Goal: Navigation & Orientation: Find specific page/section

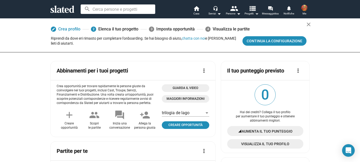
click at [252, 10] on mat-icon "view_list" at bounding box center [252, 8] width 8 height 8
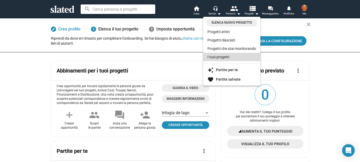
click at [218, 59] on font "I tuoi progetti" at bounding box center [218, 57] width 22 height 4
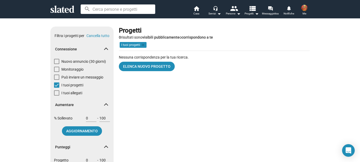
click at [303, 8] on img at bounding box center [304, 8] width 6 height 6
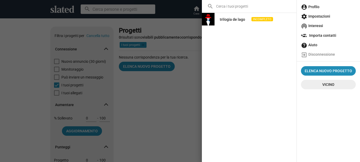
click at [206, 21] on img at bounding box center [208, 19] width 13 height 13
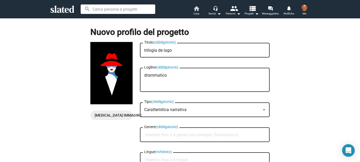
click at [198, 10] on mat-icon "home" at bounding box center [196, 8] width 6 height 6
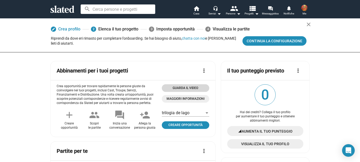
click at [177, 85] on button "Guarda il video" at bounding box center [185, 88] width 47 height 8
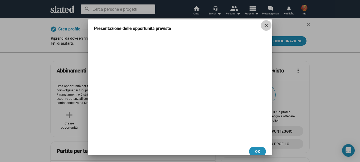
click at [263, 24] on mat-icon "close" at bounding box center [266, 25] width 6 height 6
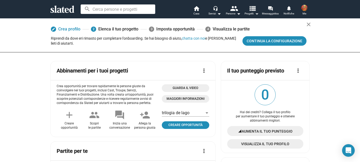
click at [251, 10] on mat-icon "view_list" at bounding box center [252, 8] width 8 height 8
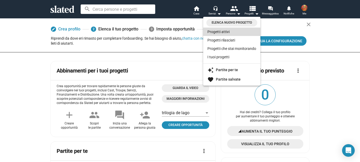
click at [231, 32] on link "Progetti attivi" at bounding box center [231, 32] width 57 height 8
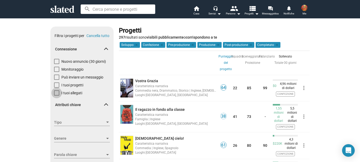
click at [75, 93] on font "I tuoi allegati" at bounding box center [71, 93] width 21 height 4
click at [57, 96] on input "I tuoi allegati" at bounding box center [56, 96] width 0 height 0
checkbox input "true"
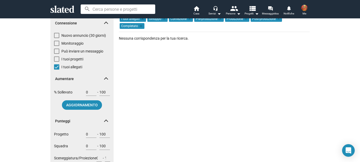
scroll to position [26, 0]
click at [266, 18] on font "Post-produzione" at bounding box center [263, 19] width 23 height 4
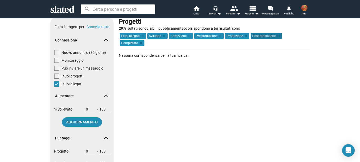
scroll to position [0, 0]
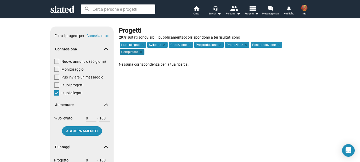
click at [138, 50] on font "Completato" at bounding box center [129, 52] width 17 height 4
